Goal: Obtain resource: Obtain resource

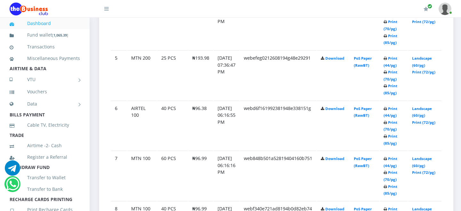
scroll to position [540, 0]
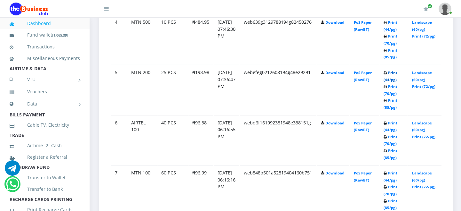
click at [398, 72] on link "Print (44/pg)" at bounding box center [391, 76] width 14 height 12
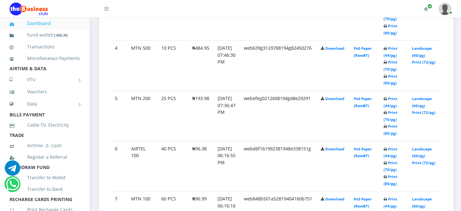
scroll to position [540, 0]
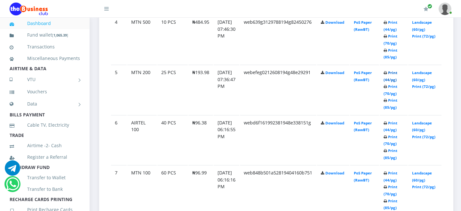
click at [398, 70] on link "Print (44/pg)" at bounding box center [391, 76] width 14 height 12
